Goal: Check status: Check status

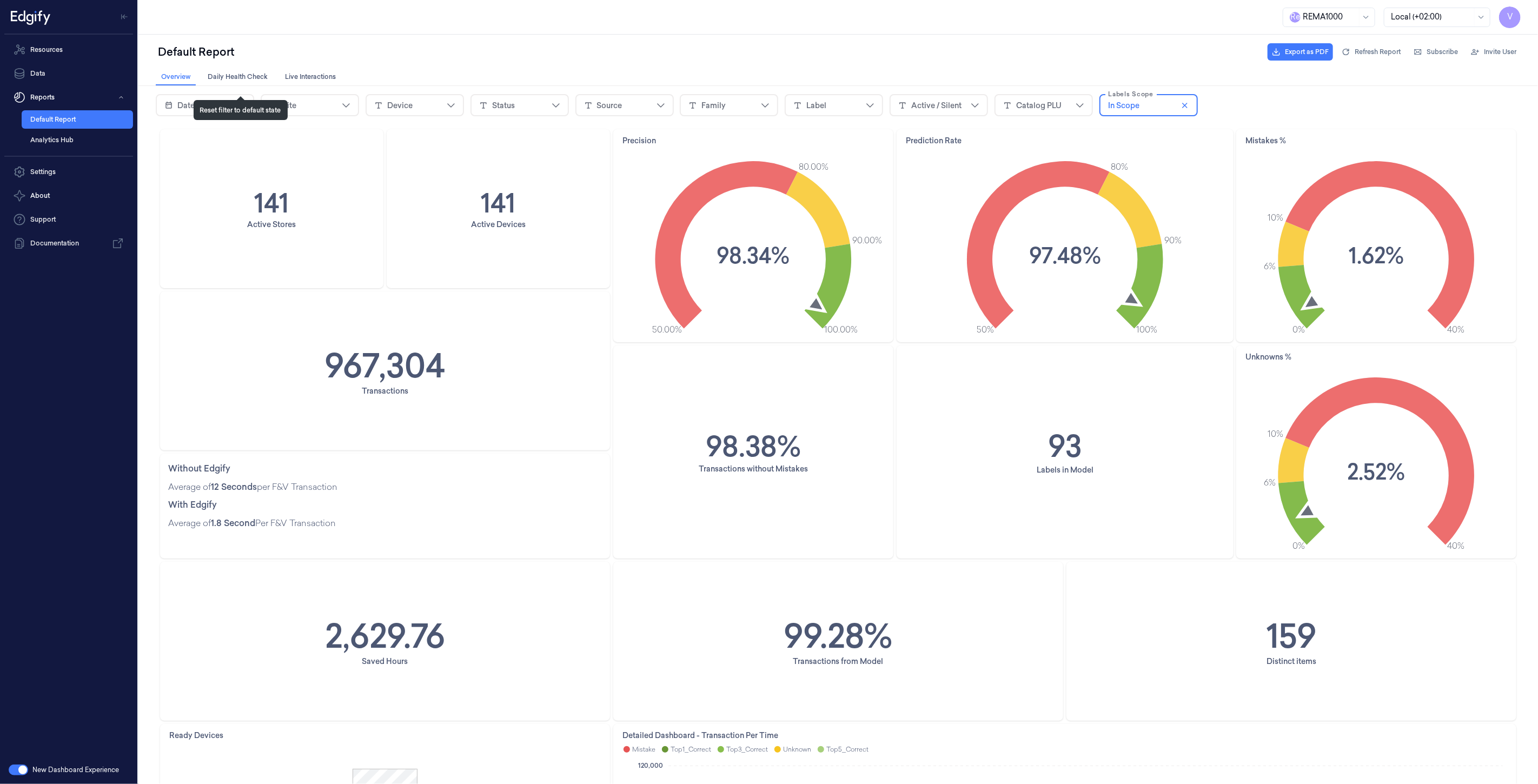
scroll to position [540, 0]
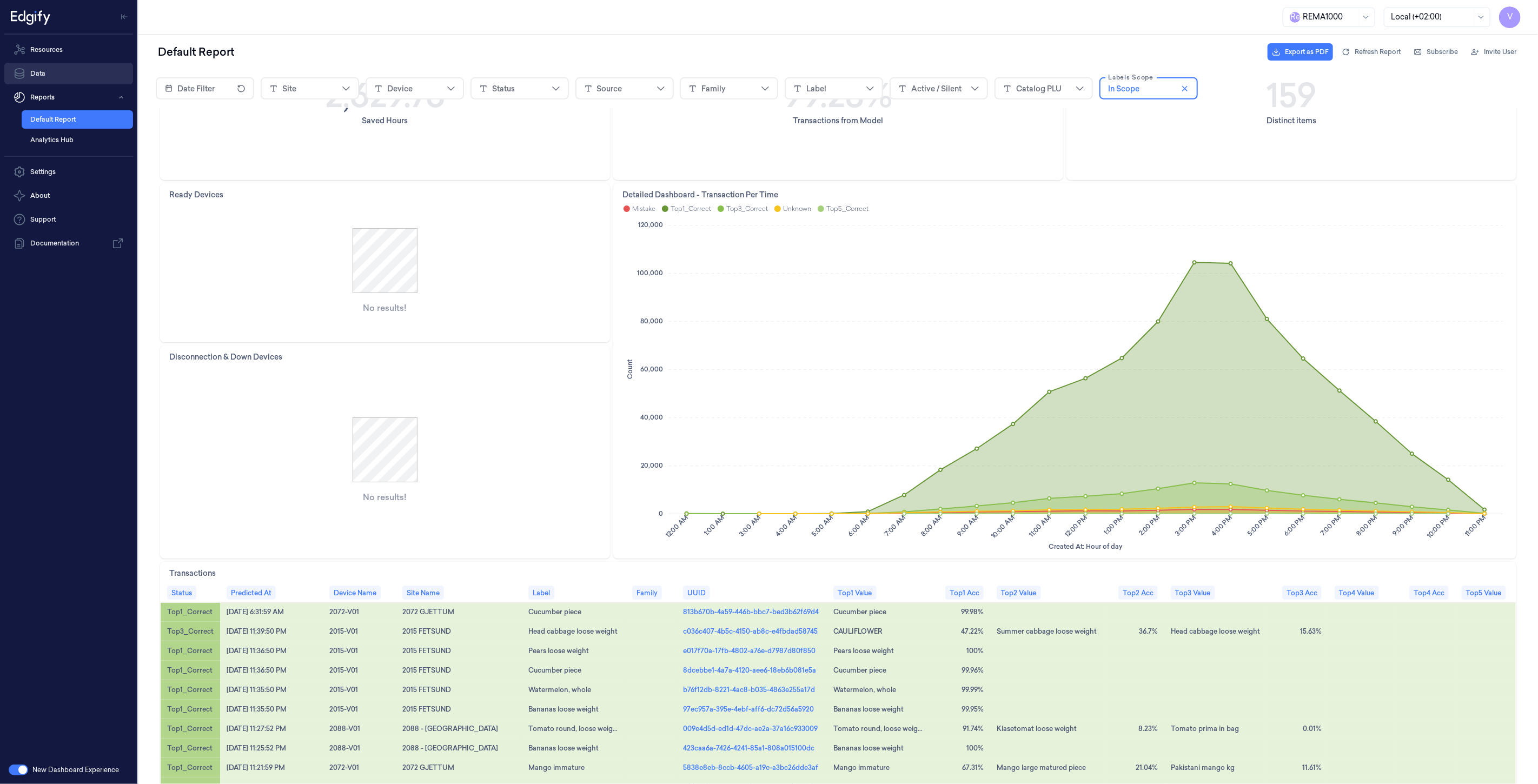
click at [60, 69] on link "Data" at bounding box center [68, 74] width 129 height 22
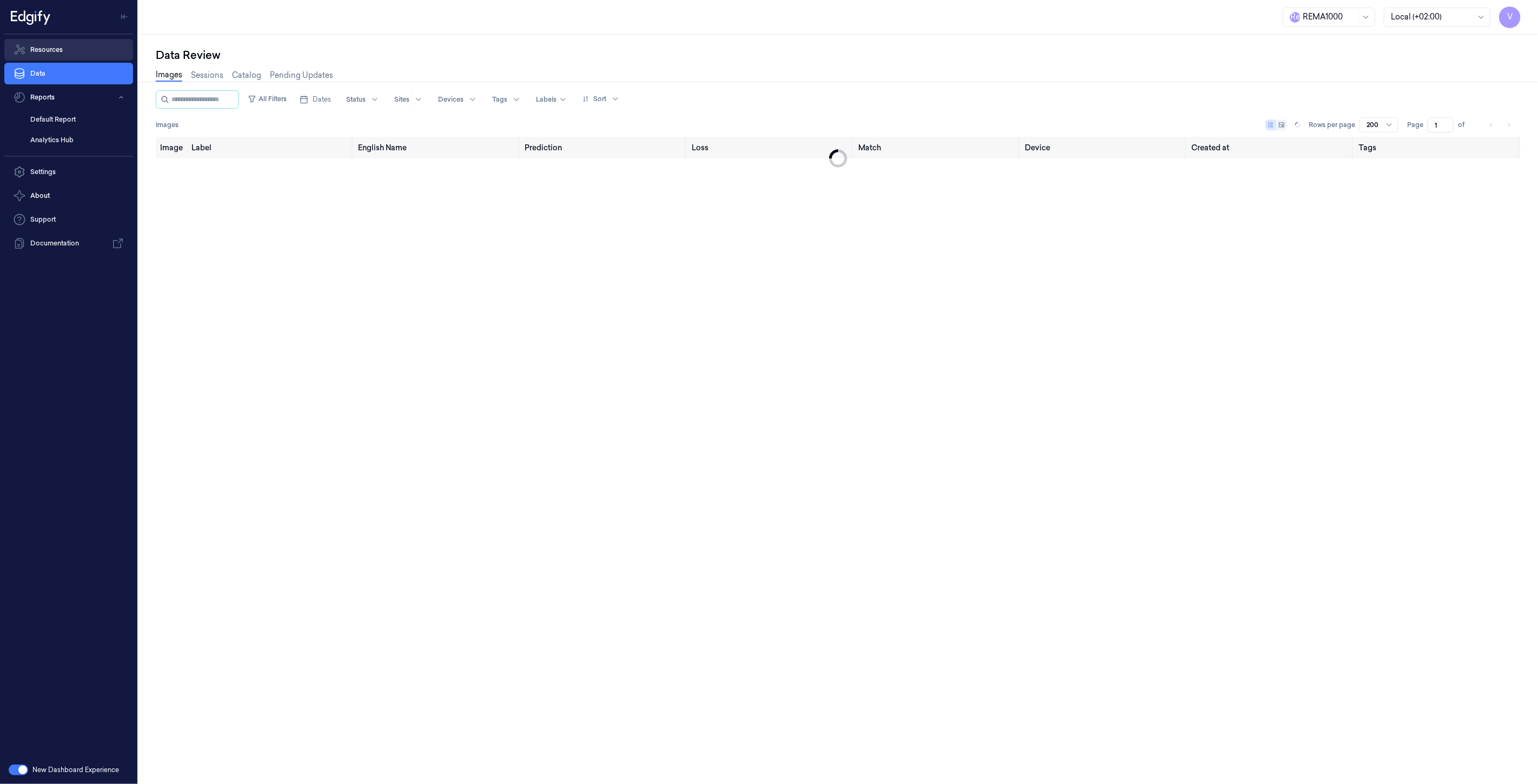
click at [66, 50] on link "Resources" at bounding box center [68, 50] width 129 height 22
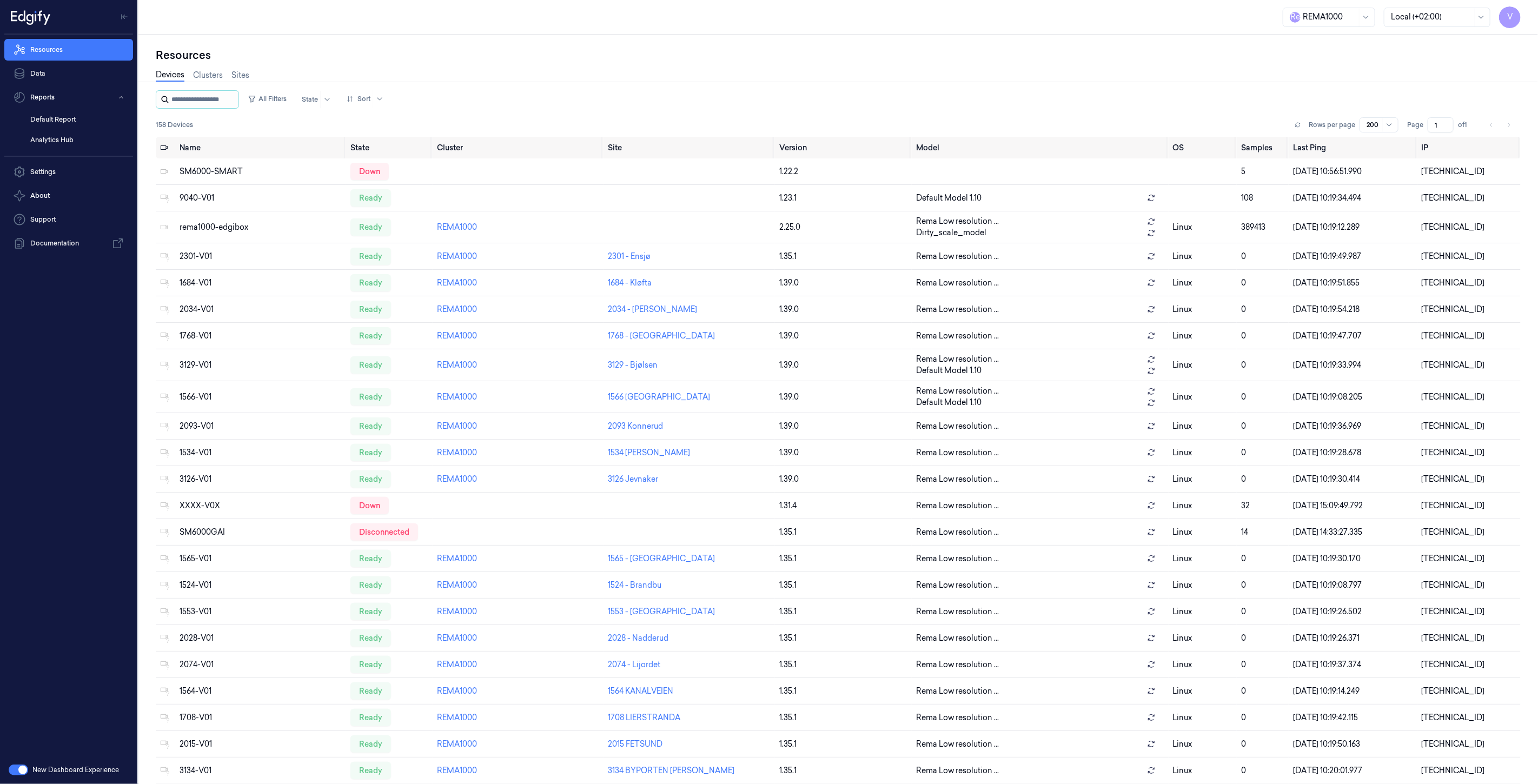
click at [191, 96] on input "string" at bounding box center [203, 99] width 65 height 17
click at [233, 100] on input "string" at bounding box center [203, 99] width 65 height 17
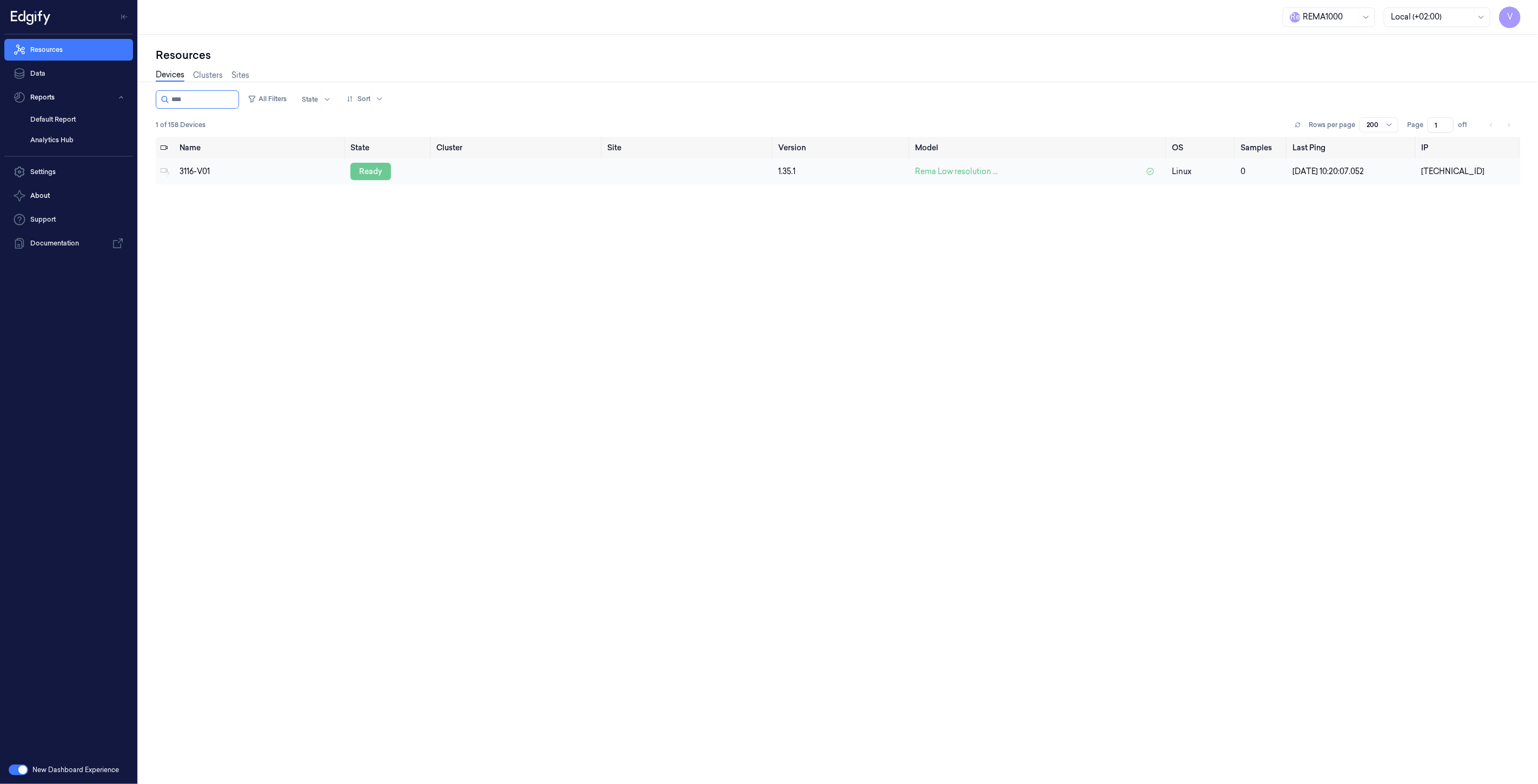
type input "****"
click at [375, 165] on div "ready" at bounding box center [370, 171] width 40 height 17
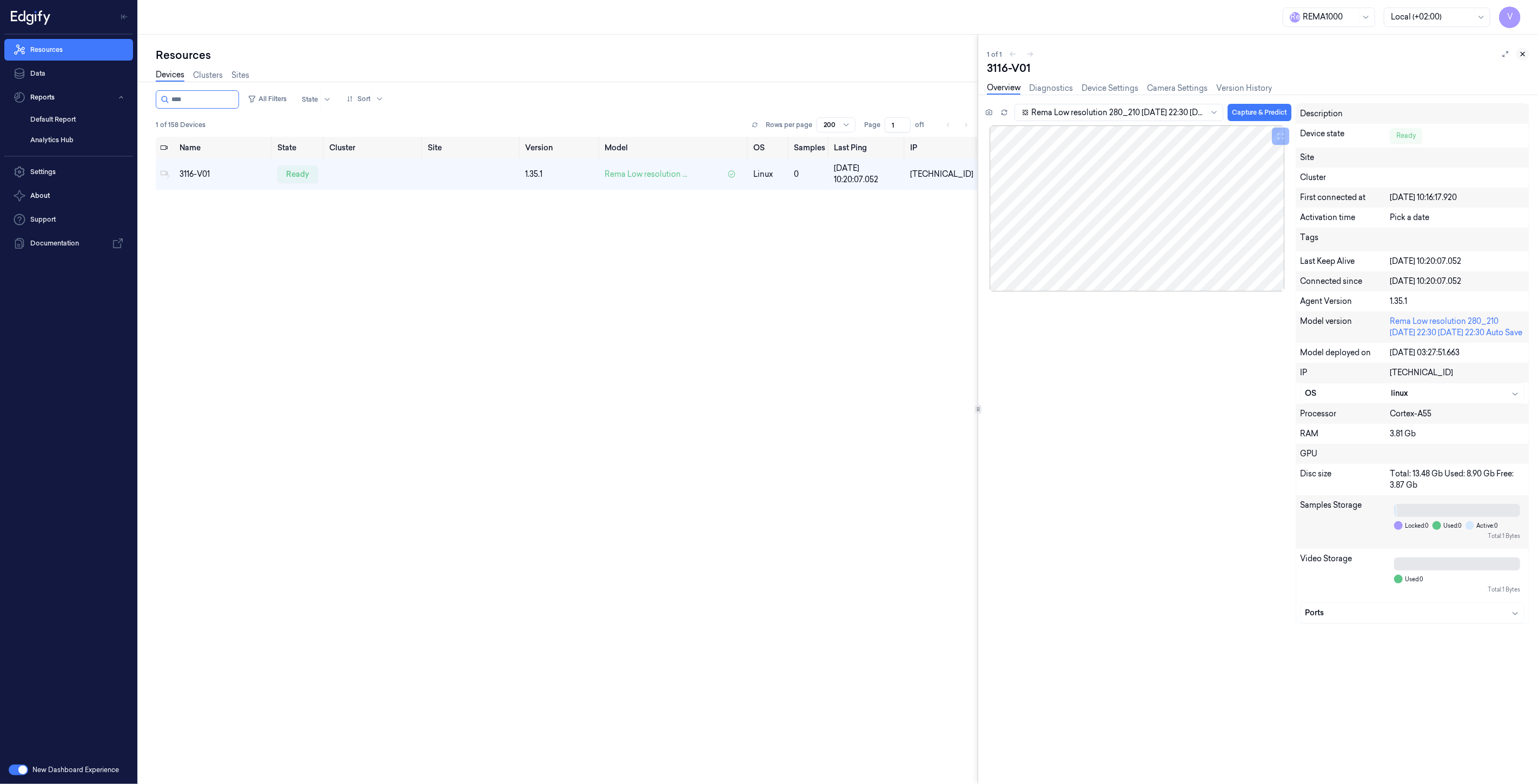
click at [1521, 53] on icon at bounding box center [1522, 54] width 8 height 8
